Goal: Navigation & Orientation: Find specific page/section

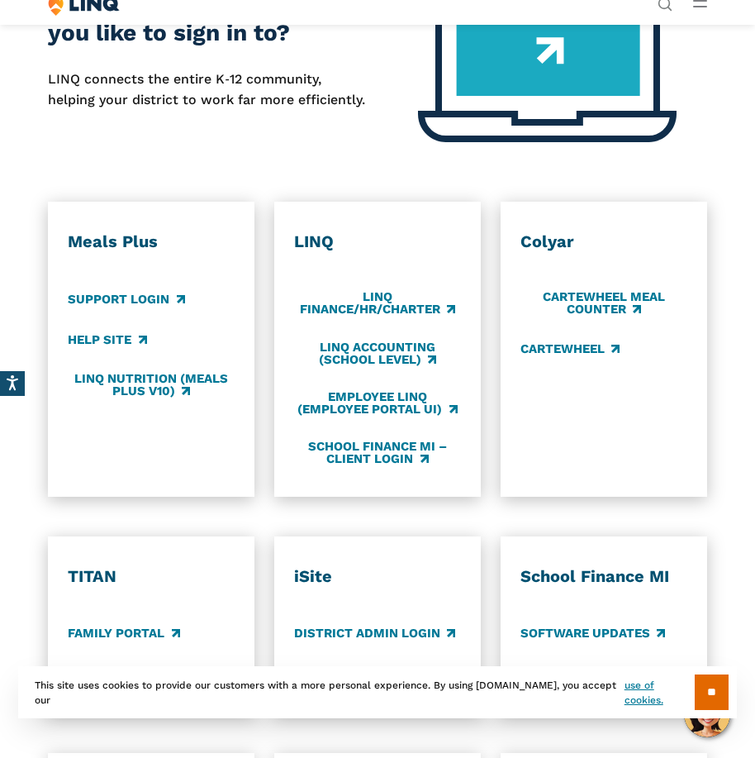
scroll to position [661, 0]
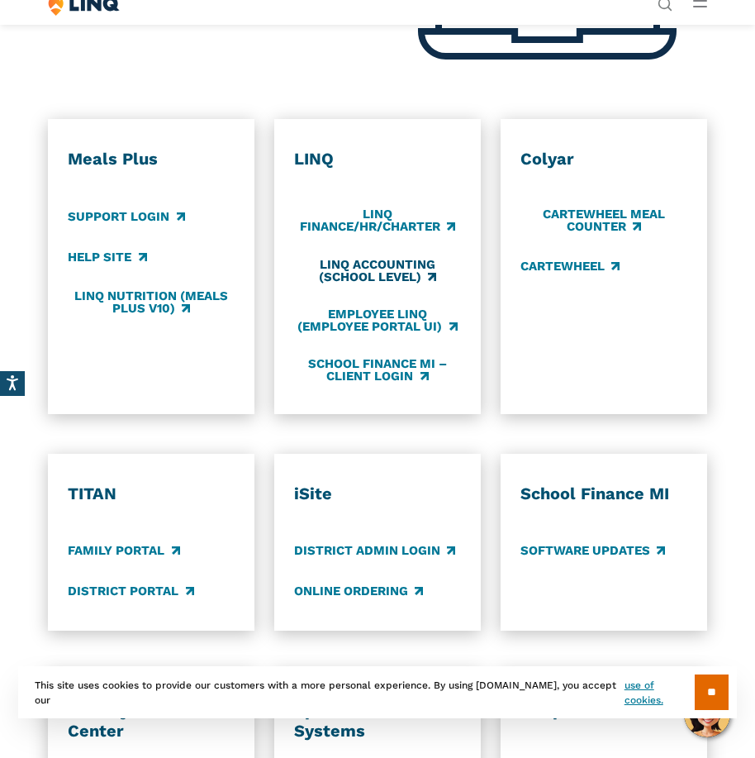
click at [371, 263] on link "LINQ Accounting (school level)" at bounding box center [377, 270] width 167 height 27
click at [431, 274] on link "LINQ Accounting (school level)" at bounding box center [377, 270] width 167 height 27
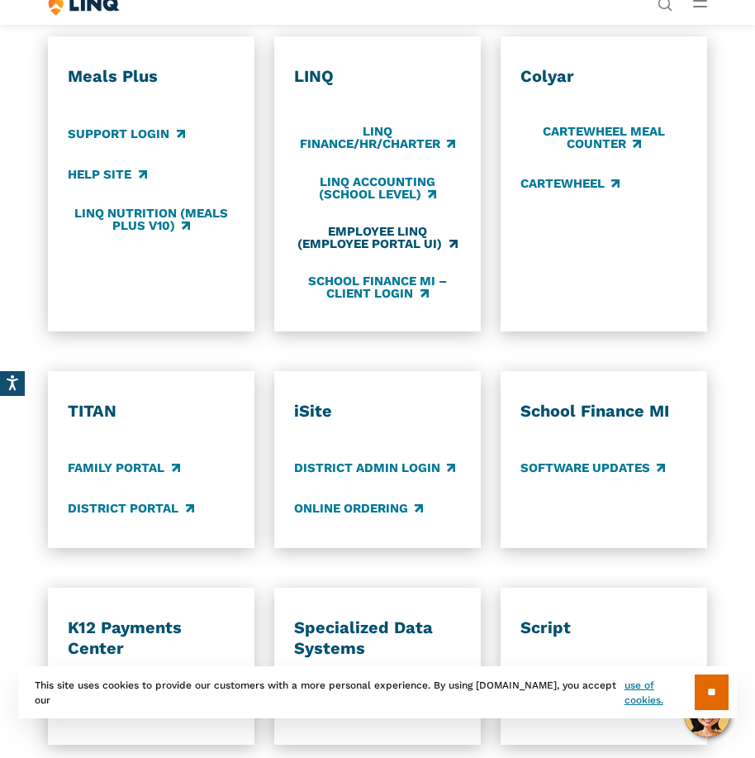
click at [375, 230] on link "Employee LINQ (Employee Portal UI)" at bounding box center [377, 237] width 167 height 27
click at [369, 183] on link "LINQ Accounting (school level)" at bounding box center [377, 187] width 167 height 27
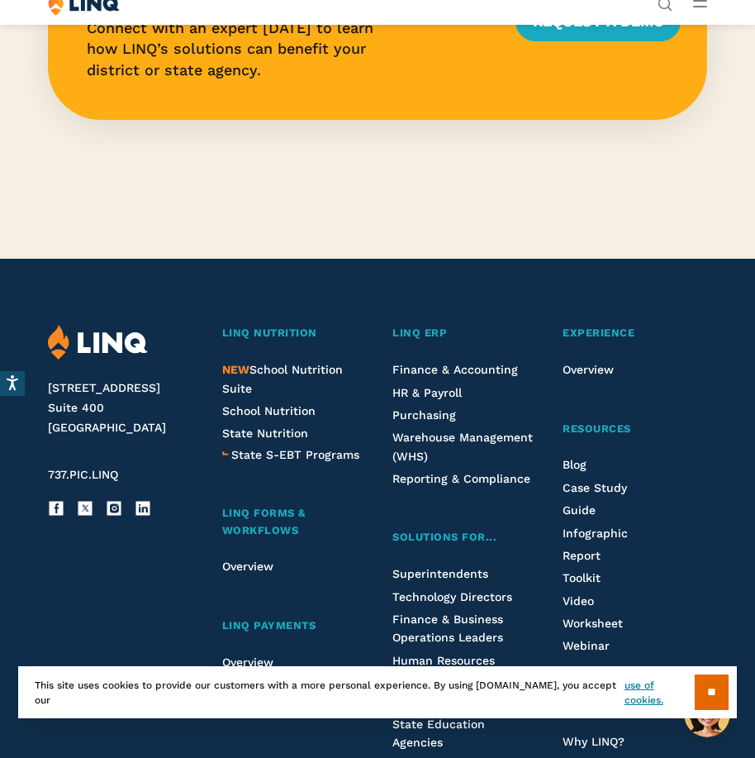
scroll to position [3800, 0]
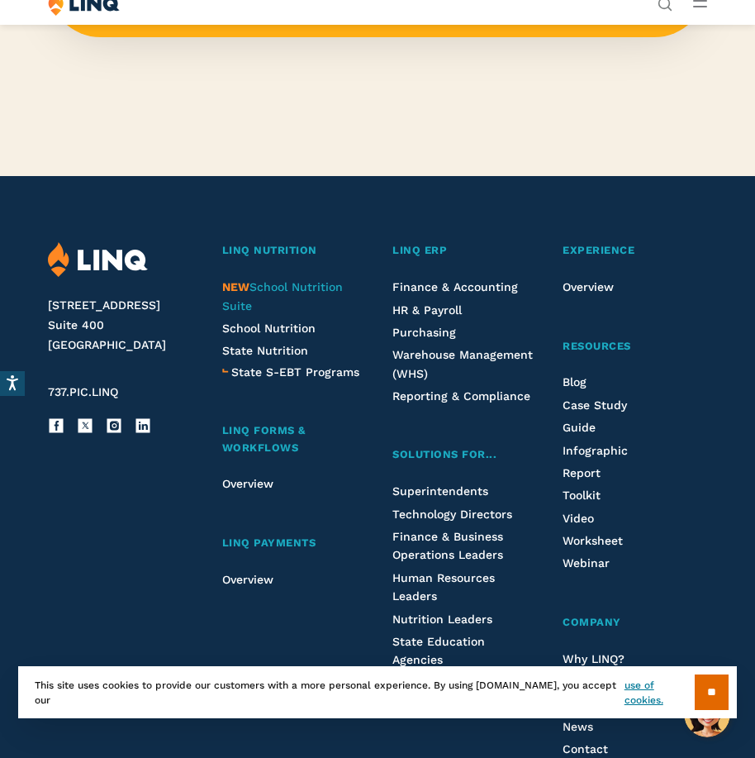
click at [266, 287] on span "NEW School Nutrition Suite" at bounding box center [282, 295] width 121 height 31
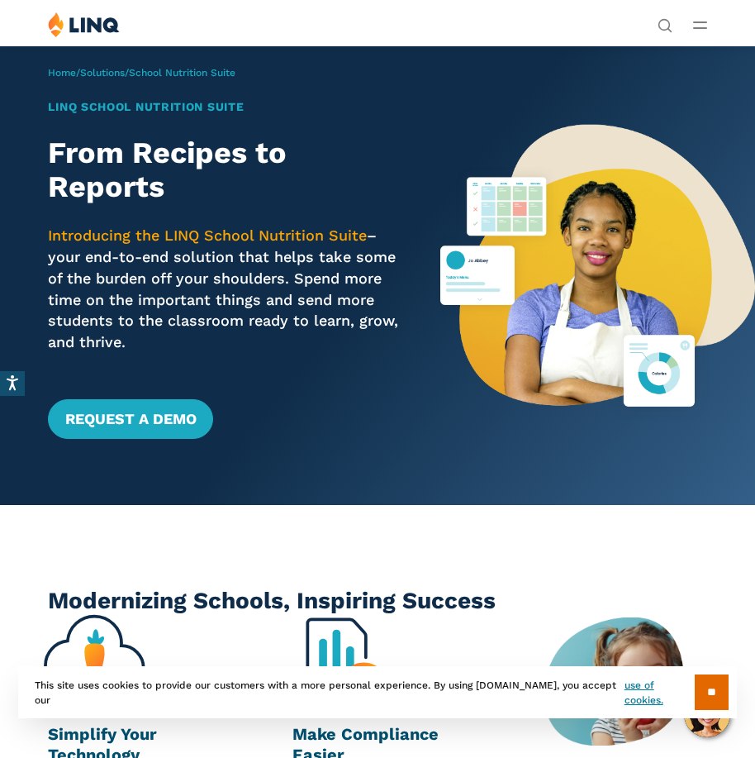
click at [701, 30] on button "Open Main Menu" at bounding box center [700, 25] width 14 height 18
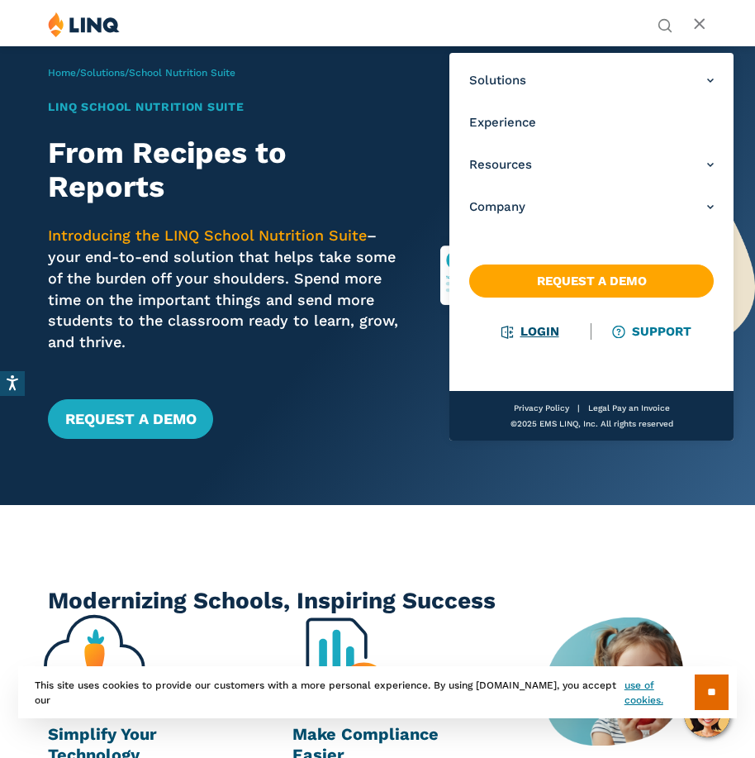
click at [532, 332] on link "Login" at bounding box center [530, 331] width 57 height 15
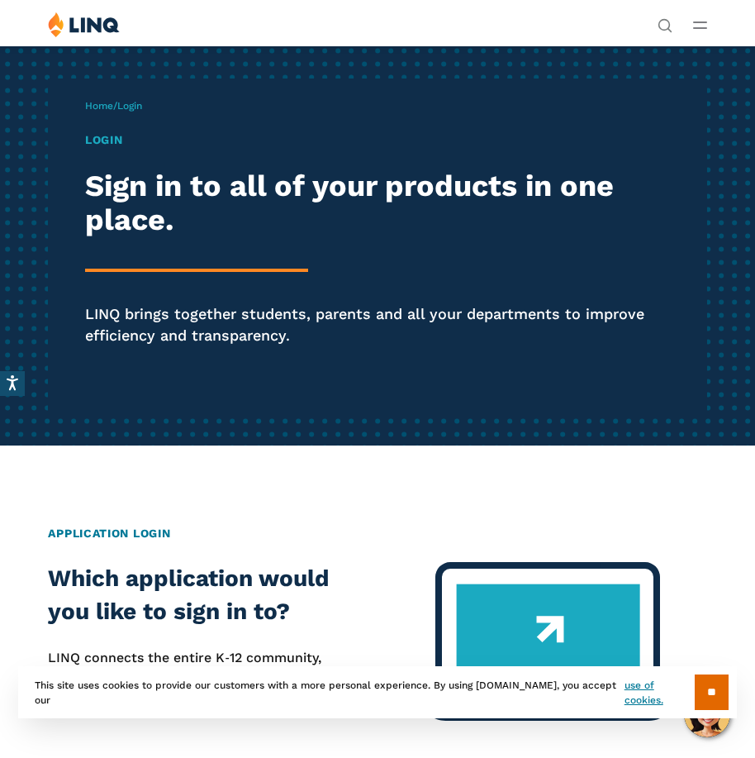
click at [703, 22] on line "Open Main Menu" at bounding box center [700, 22] width 12 height 0
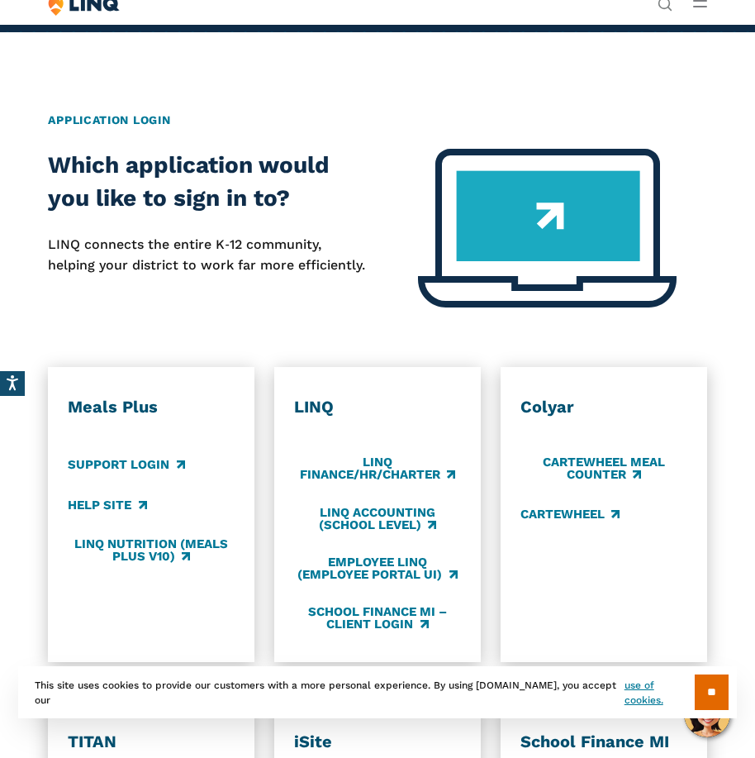
scroll to position [496, 0]
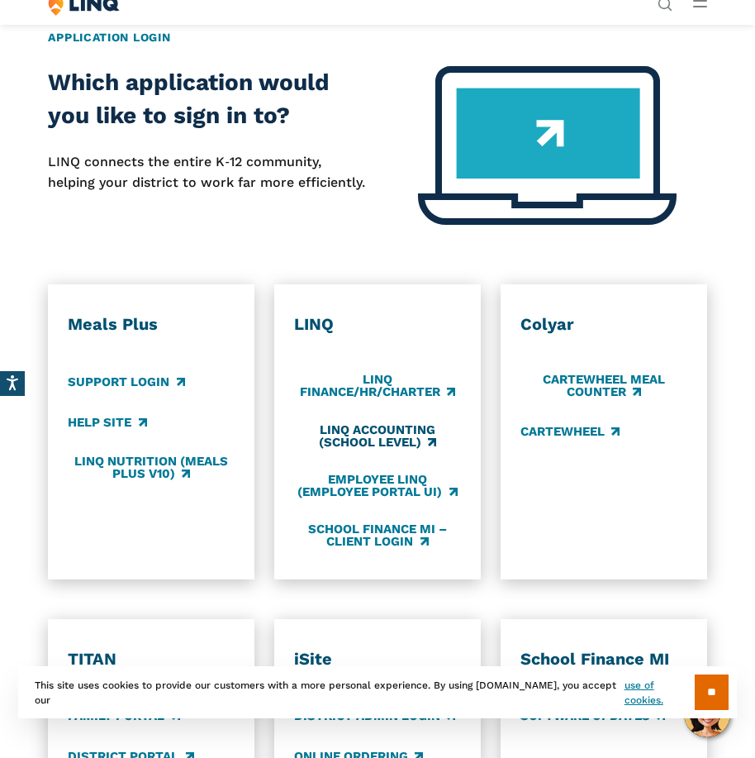
click at [350, 427] on link "LINQ Accounting (school level)" at bounding box center [377, 435] width 167 height 27
